Goal: Task Accomplishment & Management: Manage account settings

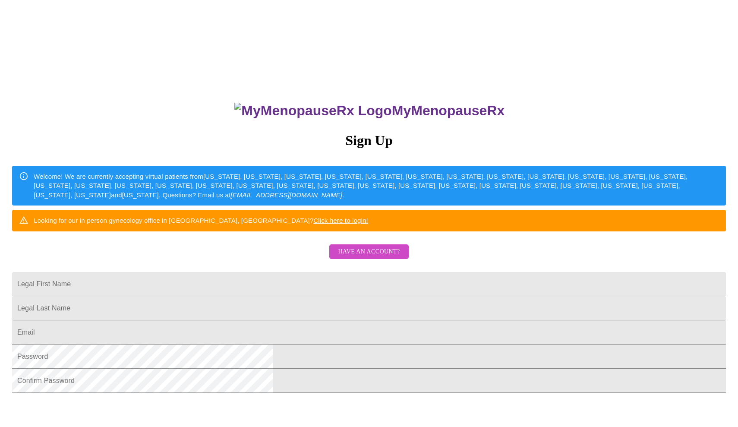
scroll to position [0, 0]
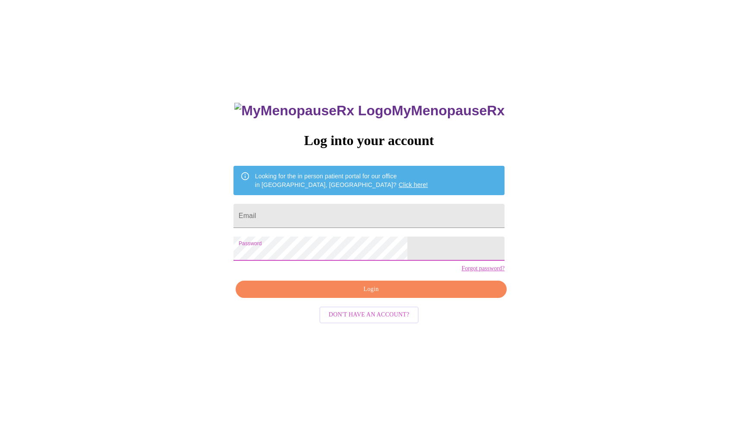
click at [384, 295] on span "Login" at bounding box center [370, 289] width 251 height 11
click at [377, 295] on span "Login" at bounding box center [370, 289] width 251 height 11
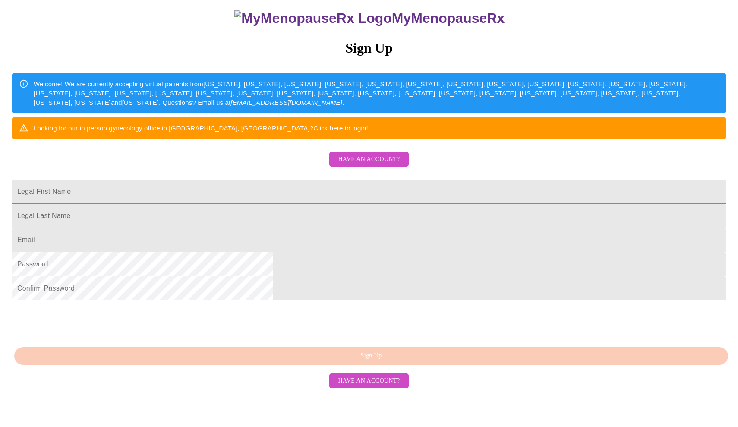
scroll to position [122, 0]
click at [368, 124] on link "Click here to login!" at bounding box center [340, 127] width 55 height 7
